Goal: Find specific page/section: Find specific page/section

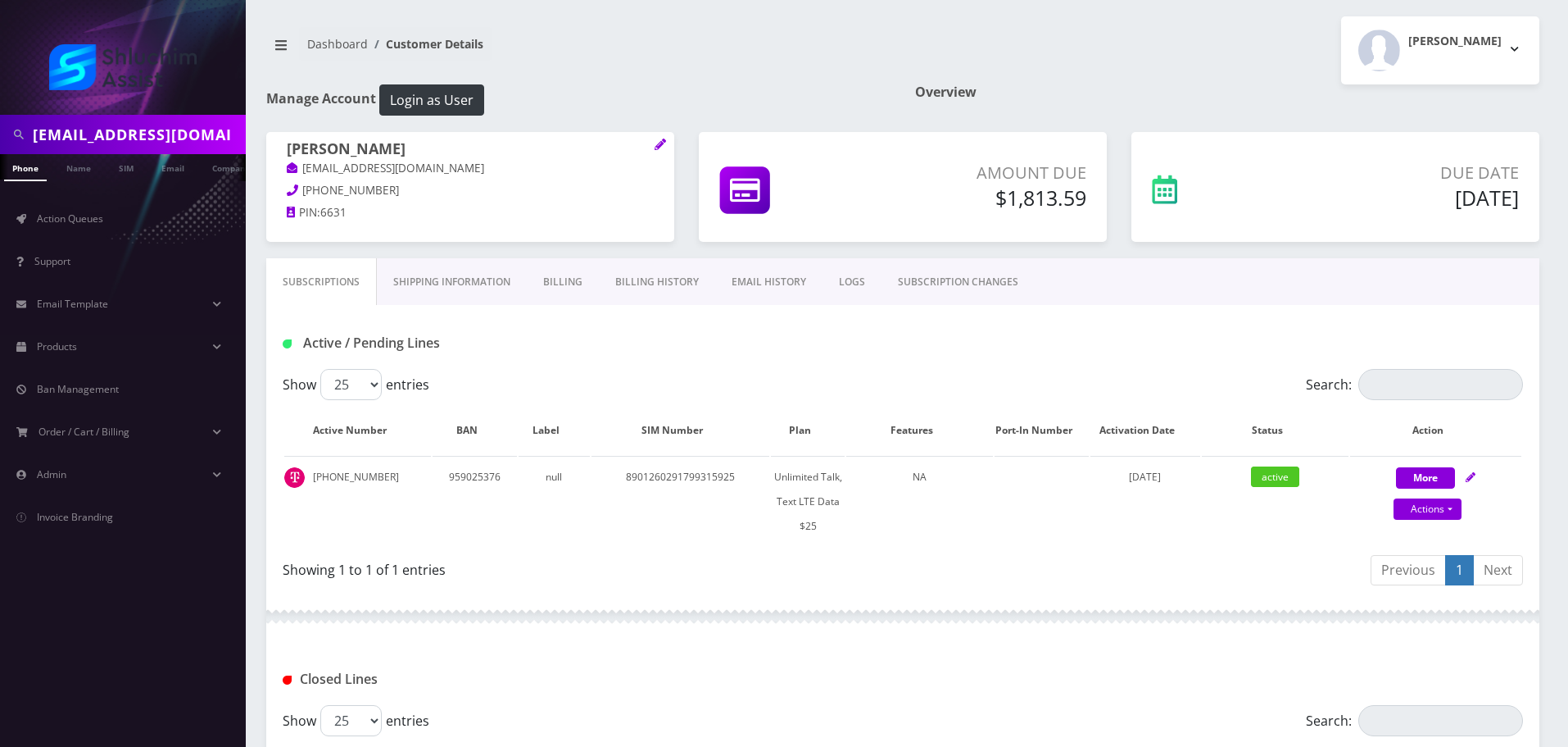
scroll to position [228, 0]
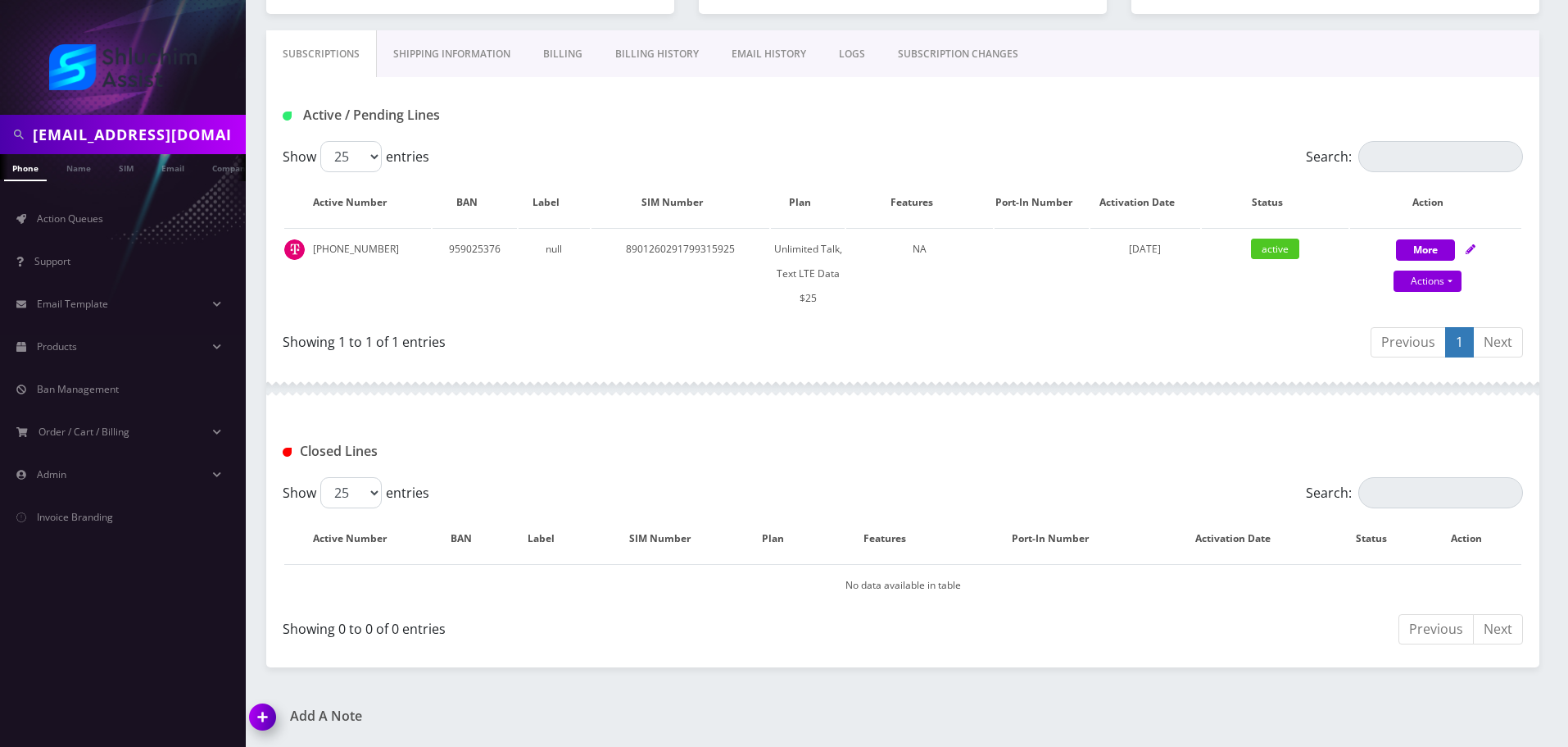
click at [178, 129] on input "[EMAIL_ADDRESS][DOMAIN_NAME]" at bounding box center [137, 134] width 209 height 31
type input "[EMAIL_ADDRESS][DOMAIN_NAME]"
click at [173, 169] on link "Email" at bounding box center [172, 168] width 39 height 27
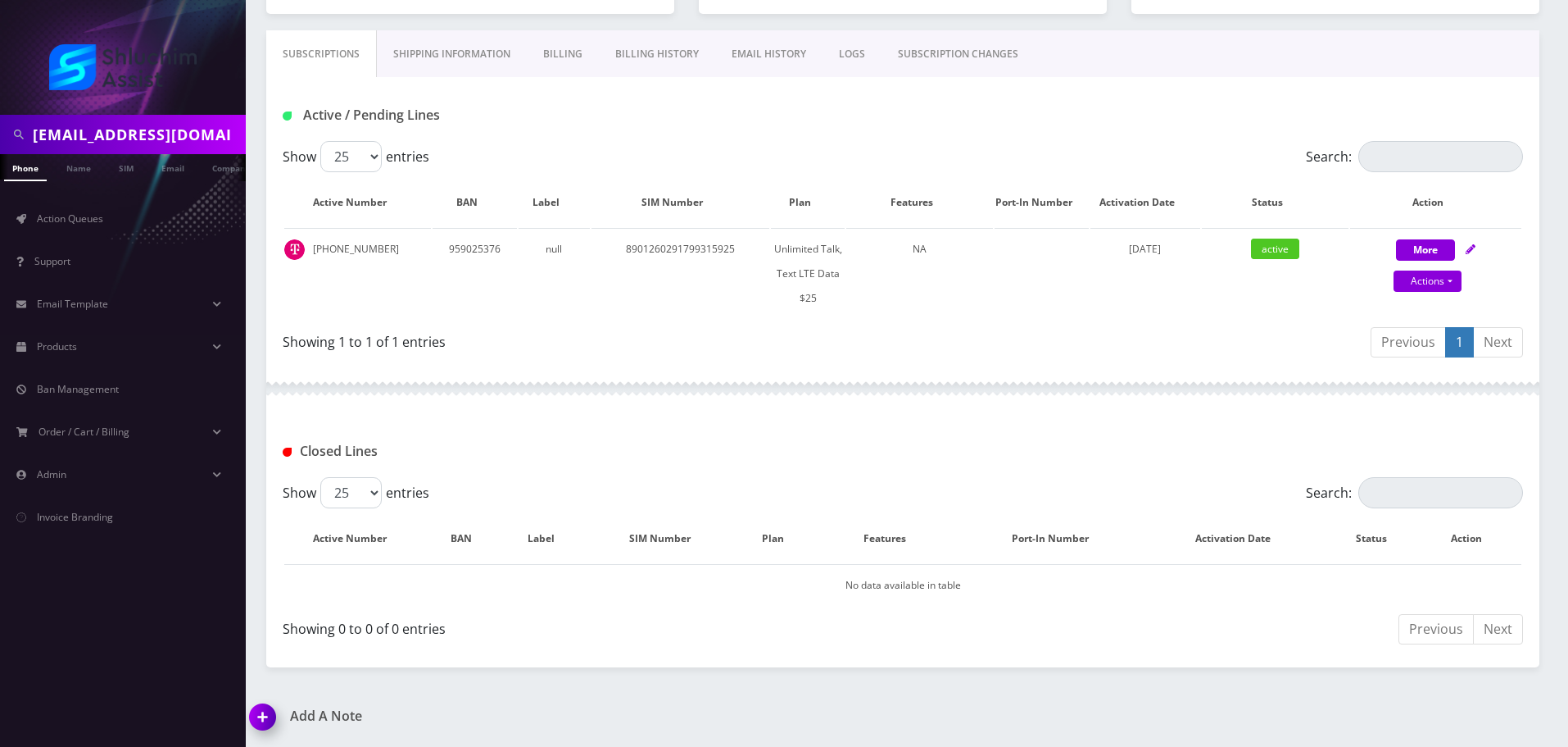
scroll to position [0, 8]
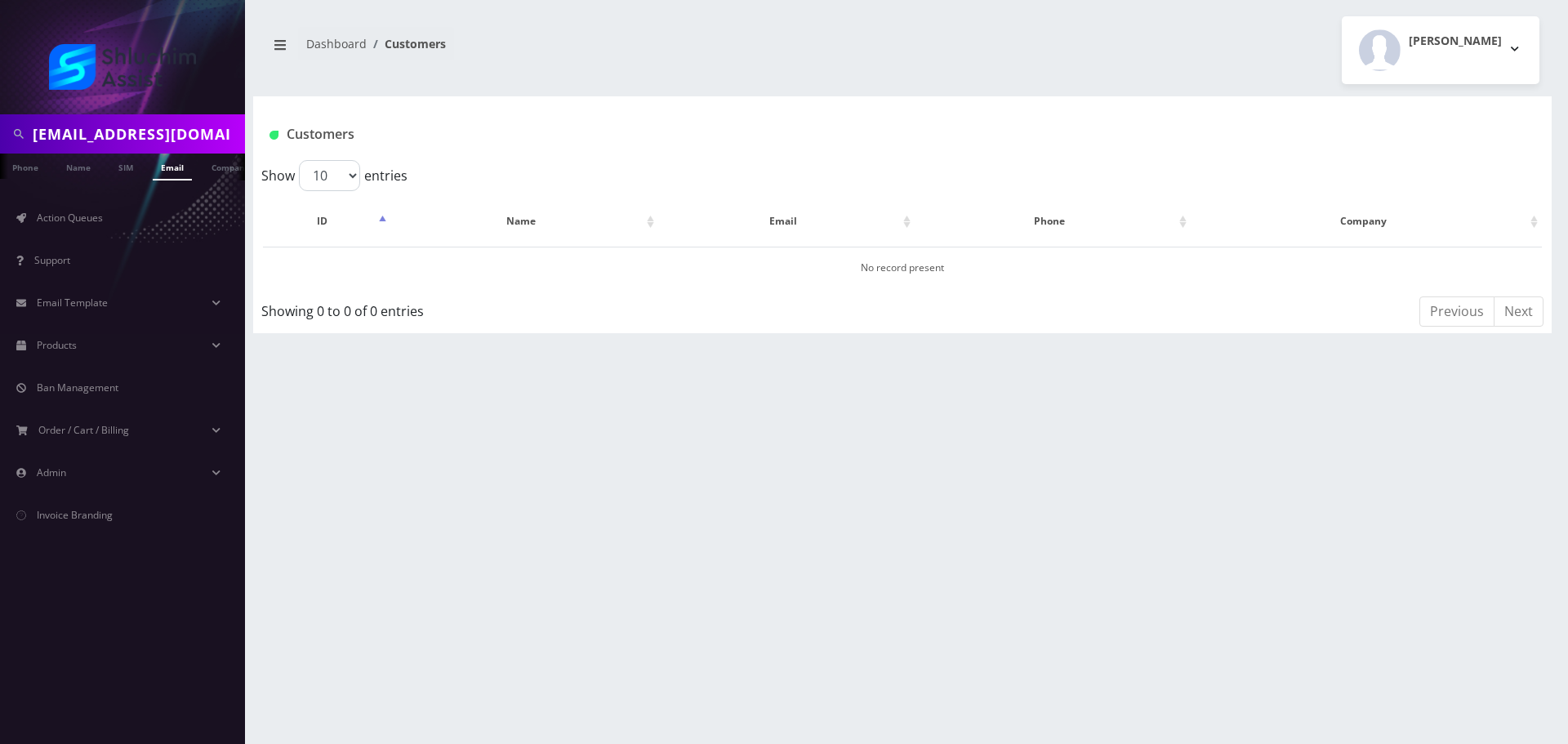
scroll to position [0, 8]
click at [195, 137] on input "[EMAIL_ADDRESS][DOMAIN_NAME]" at bounding box center [137, 134] width 209 height 31
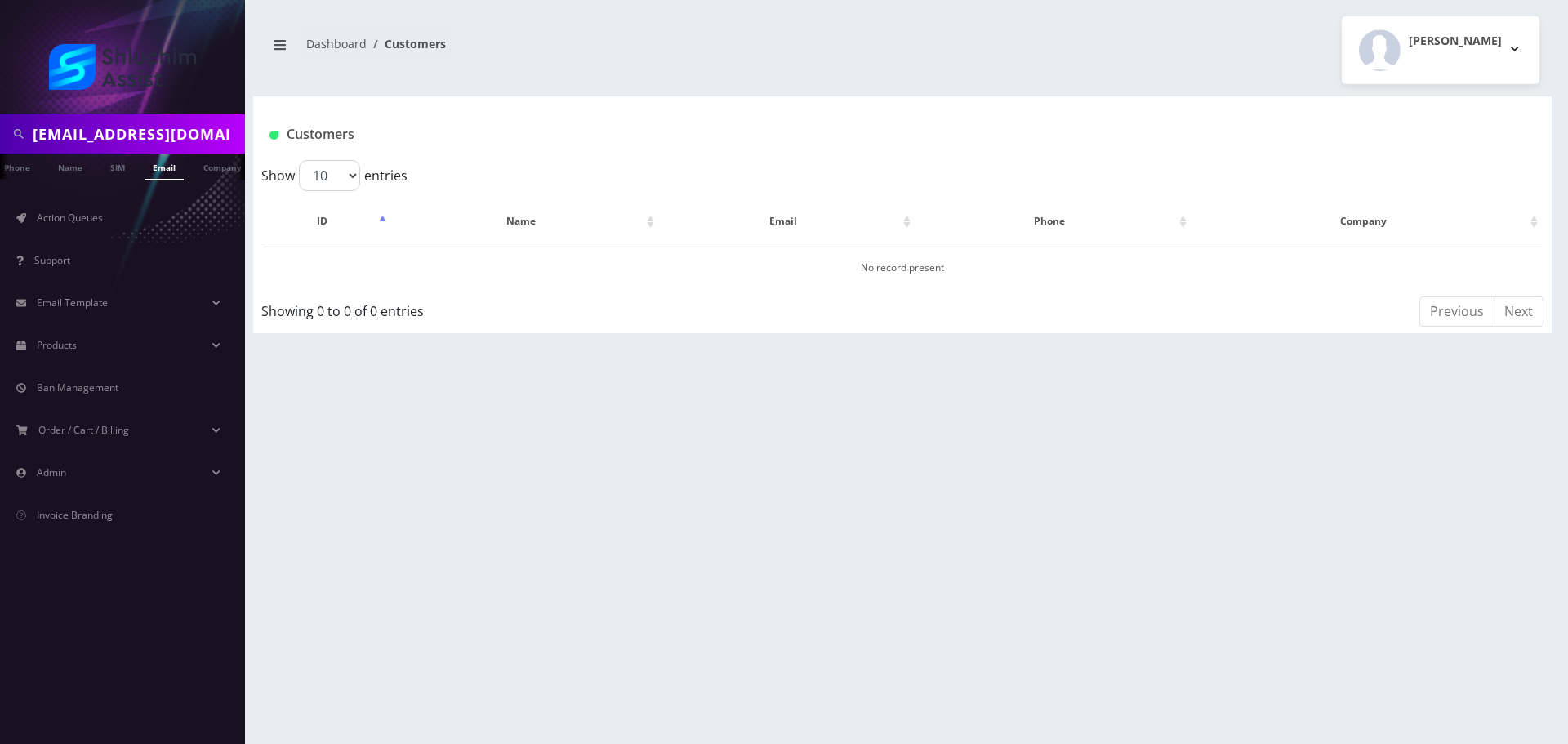
click at [150, 136] on input "[EMAIL_ADDRESS][DOMAIN_NAME]" at bounding box center [137, 134] width 209 height 31
click at [198, 138] on input "[EMAIL_ADDRESS][DOMAIN_NAME]" at bounding box center [137, 134] width 209 height 31
click at [183, 134] on input "[EMAIL_ADDRESS][DOMAIN_NAME]" at bounding box center [137, 134] width 209 height 31
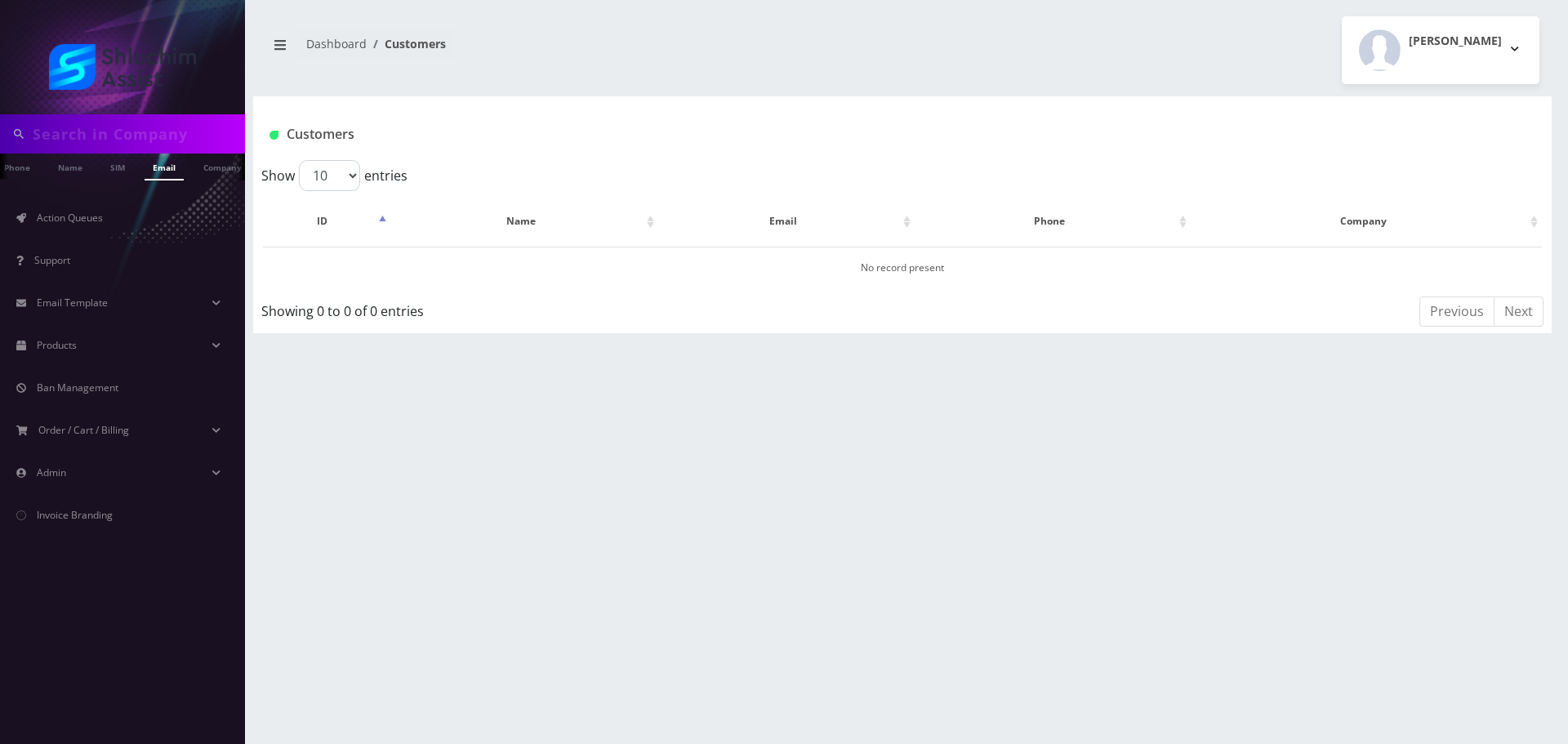
scroll to position [0, 0]
click at [180, 150] on div at bounding box center [122, 134] width 245 height 39
click at [189, 137] on input "text" at bounding box center [137, 134] width 209 height 31
paste input "[EMAIL_ADDRESS][DOMAIN_NAME]"
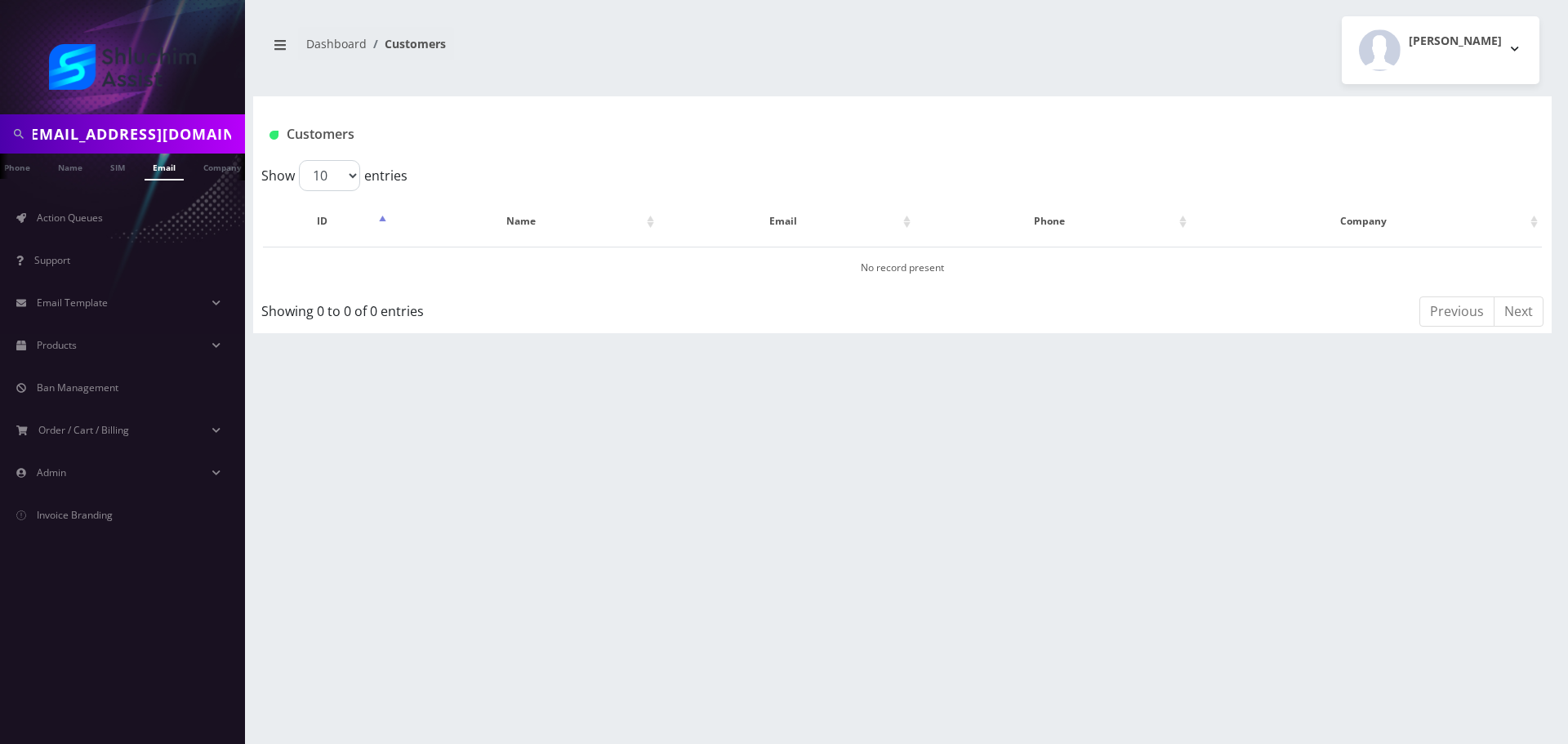
type input "[EMAIL_ADDRESS][DOMAIN_NAME]"
